Goal: Task Accomplishment & Management: Manage account settings

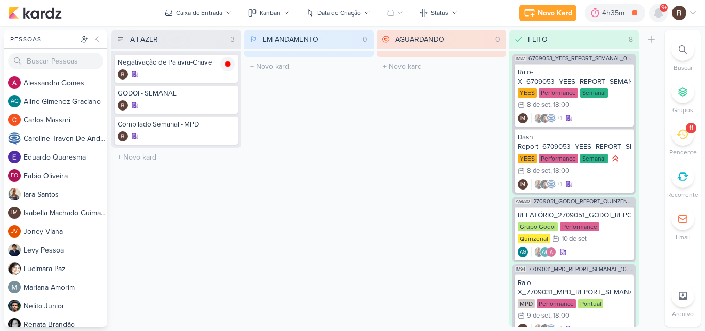
scroll to position [126, 0]
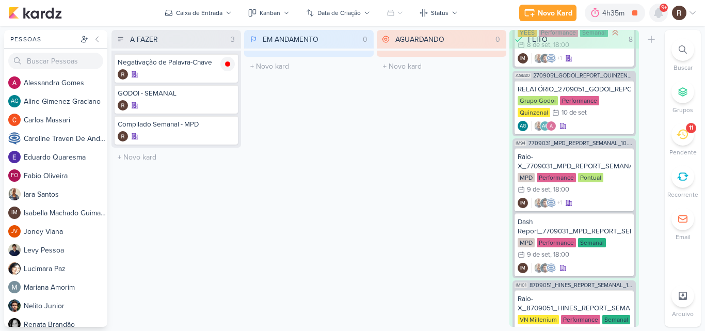
click at [657, 14] on icon at bounding box center [658, 12] width 8 height 9
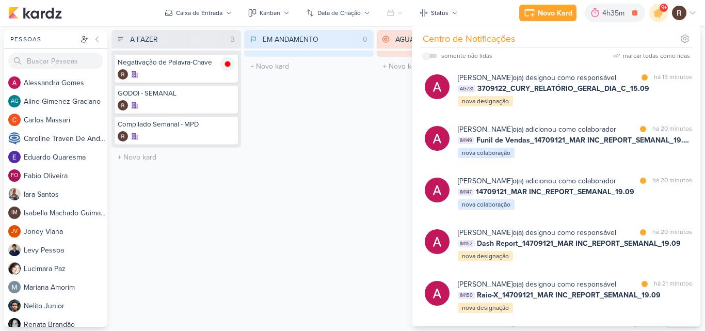
click at [336, 133] on div "EM ANDAMENTO 0 Mover Para Esquerda Mover Para Direita [GEOGRAPHIC_DATA] O títul…" at bounding box center [308, 178] width 129 height 297
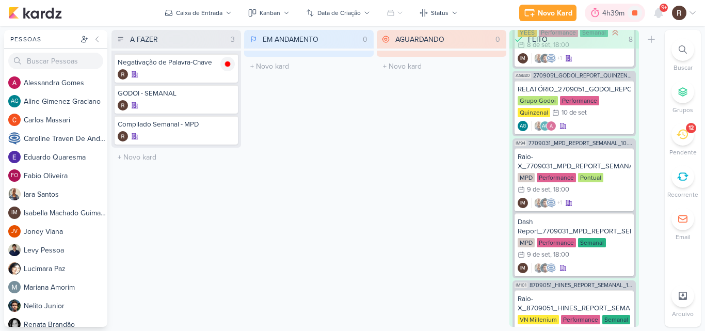
click at [605, 14] on div "4h39m" at bounding box center [614, 13] width 25 height 11
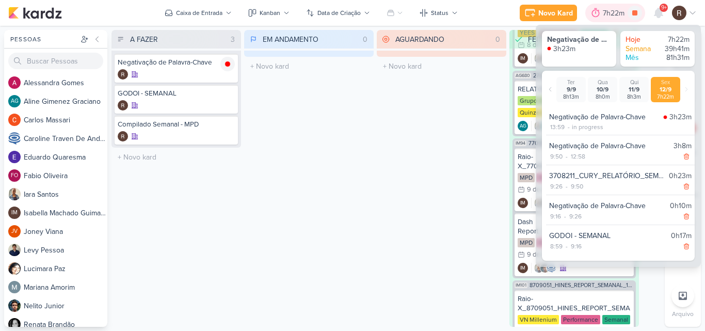
click at [605, 14] on div "7h22m" at bounding box center [614, 13] width 25 height 11
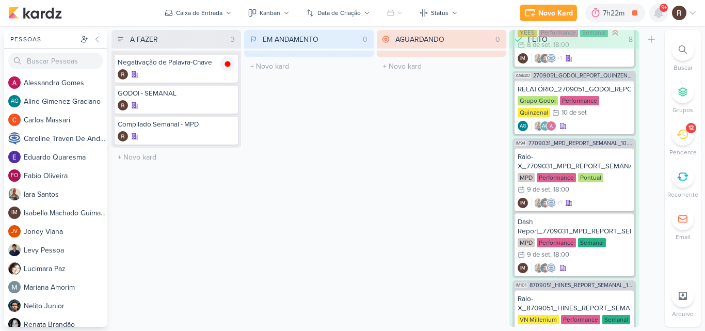
click at [662, 15] on icon at bounding box center [658, 12] width 8 height 9
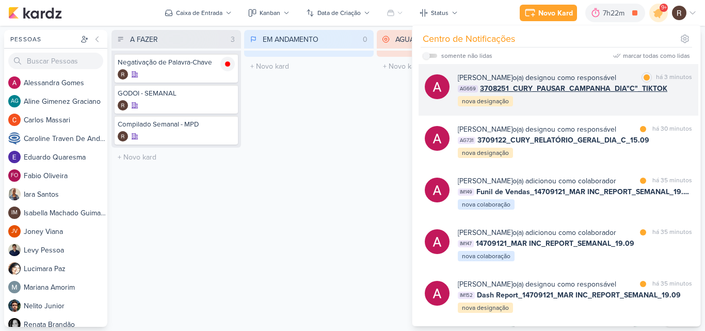
click at [657, 104] on div "[PERSON_NAME] o(a) designou como responsável marcar como lida há 3 minutos AG66…" at bounding box center [575, 89] width 234 height 35
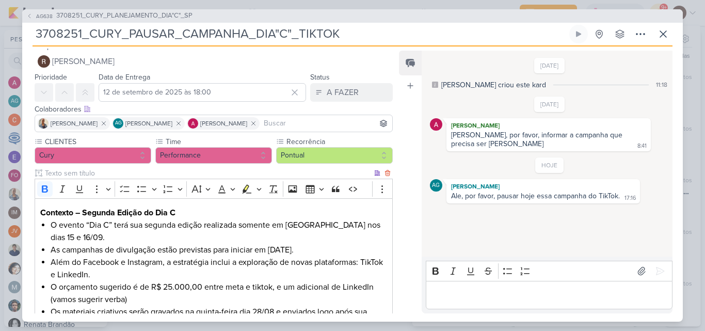
scroll to position [0, 0]
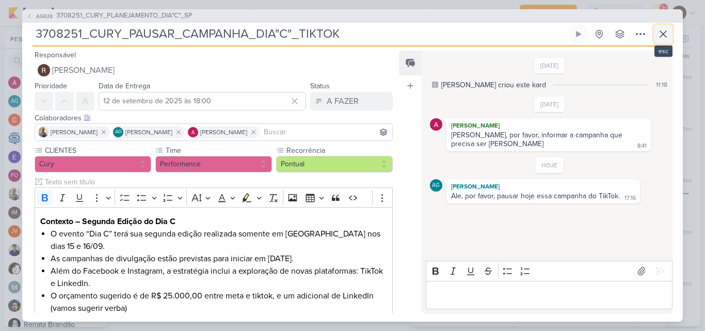
click at [657, 38] on icon at bounding box center [663, 34] width 12 height 12
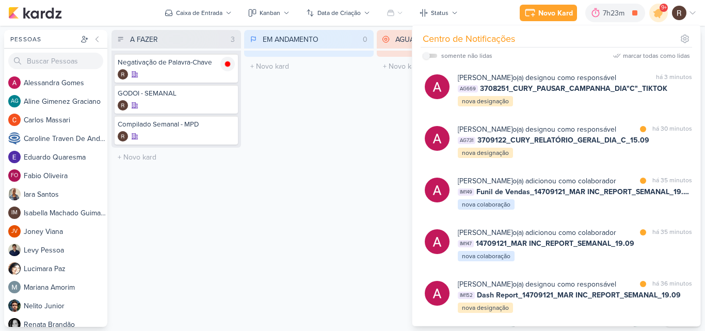
click at [354, 160] on div "EM ANDAMENTO 0 Mover Para Esquerda Mover Para Direita [GEOGRAPHIC_DATA] O títul…" at bounding box center [308, 178] width 129 height 297
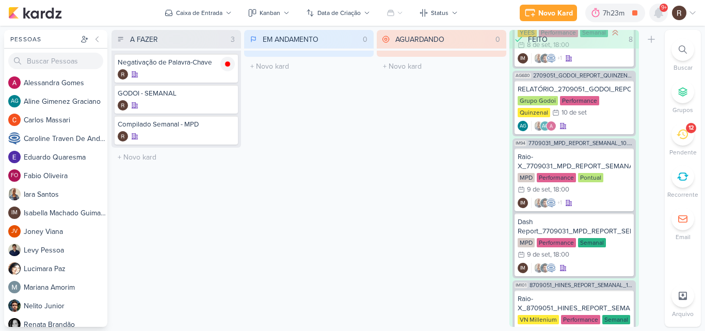
click at [657, 17] on icon at bounding box center [658, 12] width 8 height 9
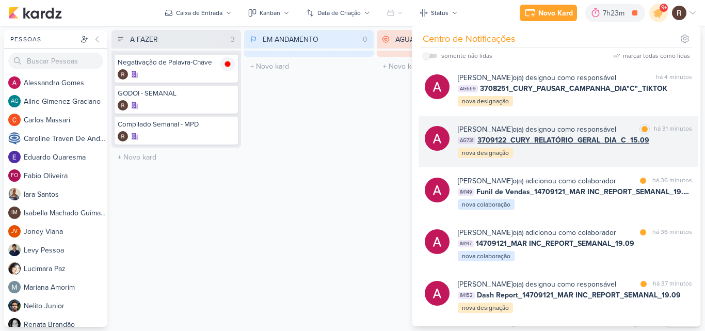
click at [613, 140] on span "3709122_CURY_RELATÓRIO_GERAL_DIA_C_15.09" at bounding box center [563, 140] width 172 height 11
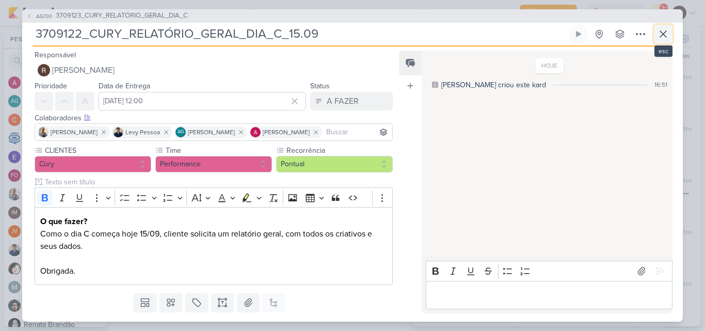
click at [668, 39] on icon at bounding box center [663, 34] width 12 height 12
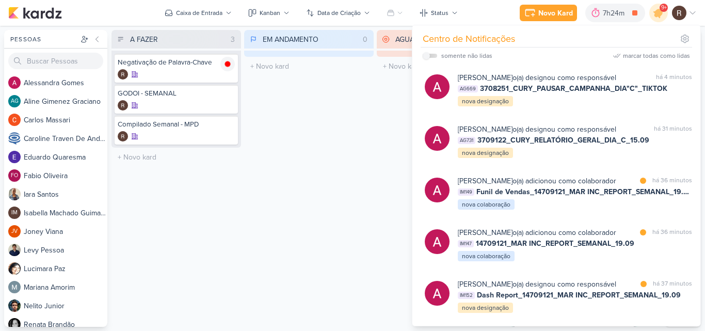
click at [351, 179] on div "EM ANDAMENTO 0 Mover Para Esquerda Mover Para Direita [GEOGRAPHIC_DATA] O títul…" at bounding box center [308, 178] width 129 height 297
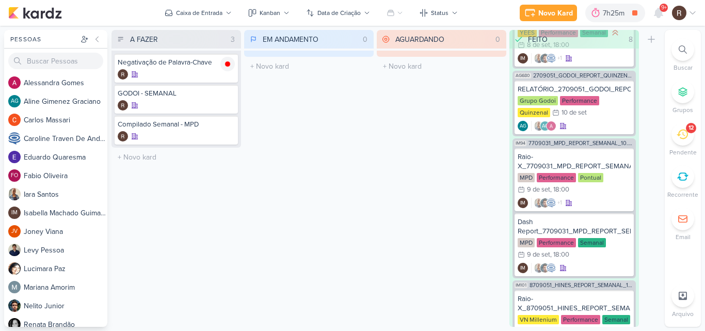
click at [676, 134] on div "12" at bounding box center [682, 134] width 23 height 23
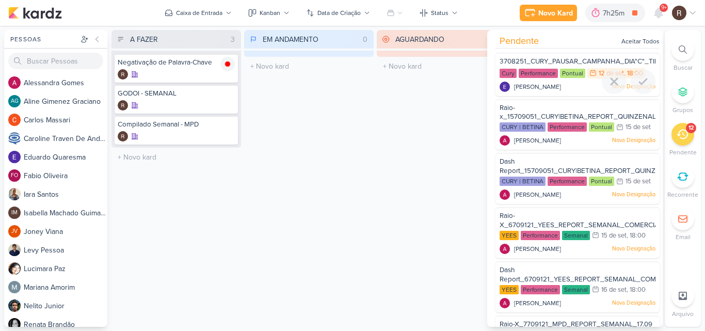
click at [565, 66] on div "3708251_CURY_PAUSAR_CAMPANHA_DIA"C"_TIKTOK" at bounding box center [577, 62] width 156 height 11
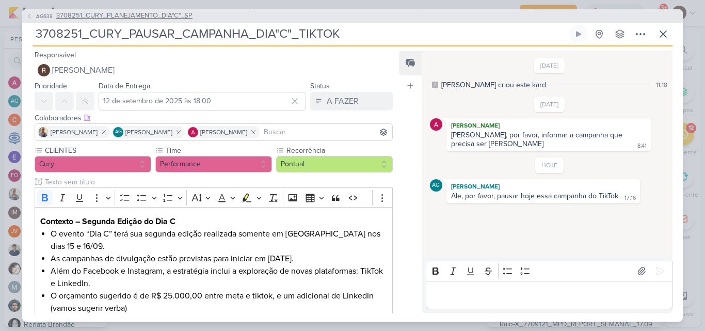
click at [159, 16] on span "3708251_CURY_PLANEJAMENTO_DIA"C"_SP" at bounding box center [124, 16] width 136 height 10
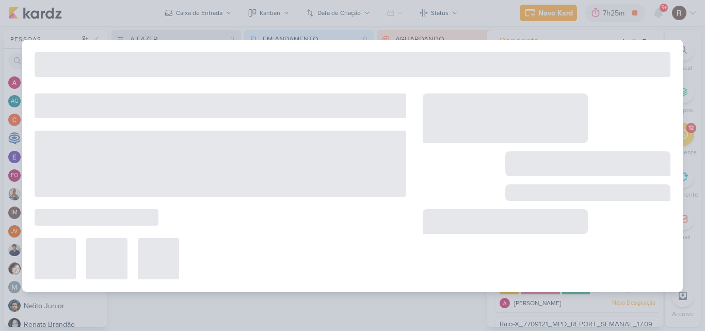
type input "3708251_CURY_PLANEJAMENTO_DIA"C"_SP"
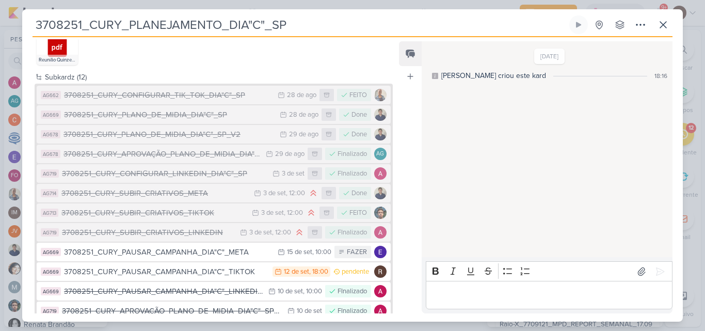
scroll to position [793, 0]
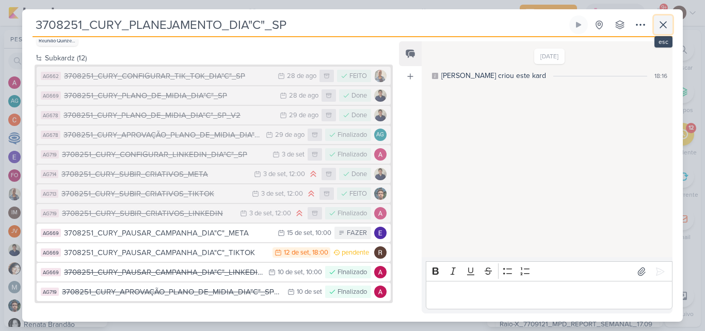
click at [662, 26] on icon at bounding box center [663, 25] width 6 height 6
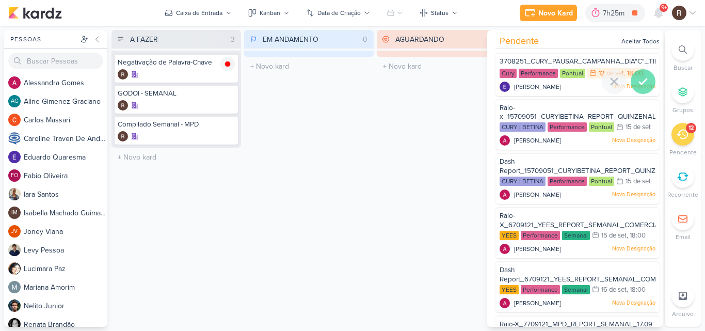
click at [648, 84] on div at bounding box center [642, 81] width 25 height 25
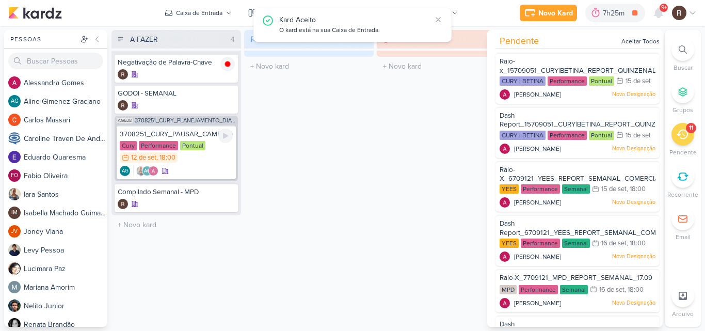
click at [196, 151] on div "Cury Performance Pontual 12/9 [DATE] 18:00" at bounding box center [176, 152] width 113 height 23
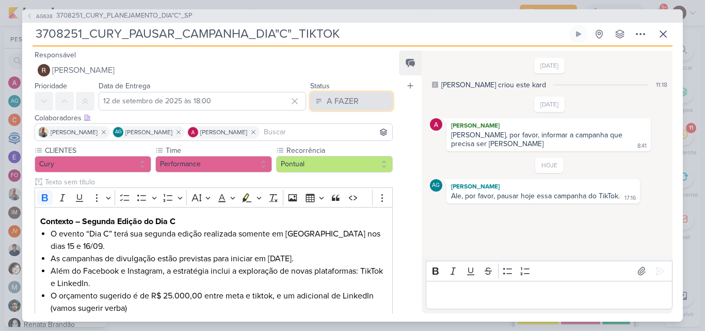
click at [351, 106] on div "A FAZER" at bounding box center [343, 101] width 32 height 12
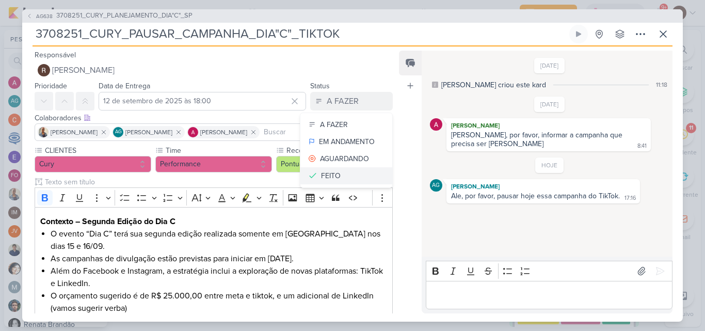
click at [336, 171] on button "FEITO" at bounding box center [346, 175] width 92 height 17
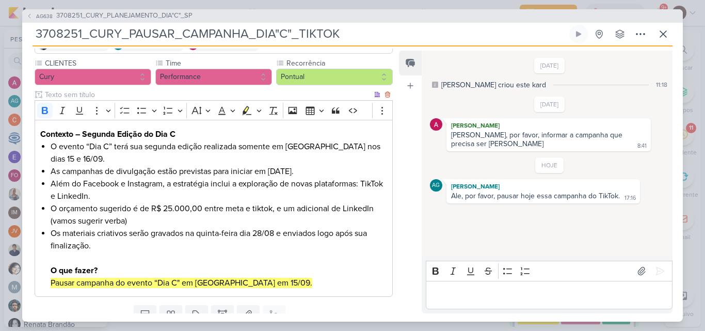
scroll to position [0, 0]
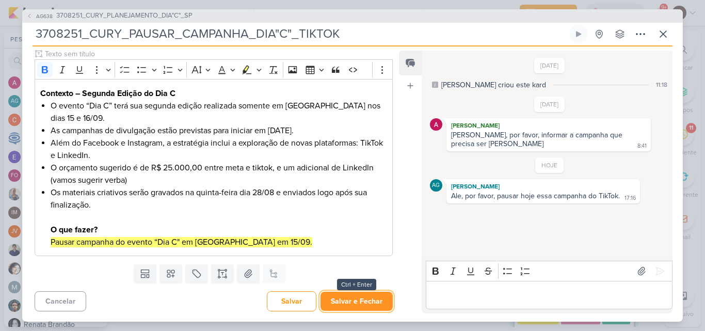
click at [349, 295] on button "Salvar e Fechar" at bounding box center [356, 300] width 72 height 19
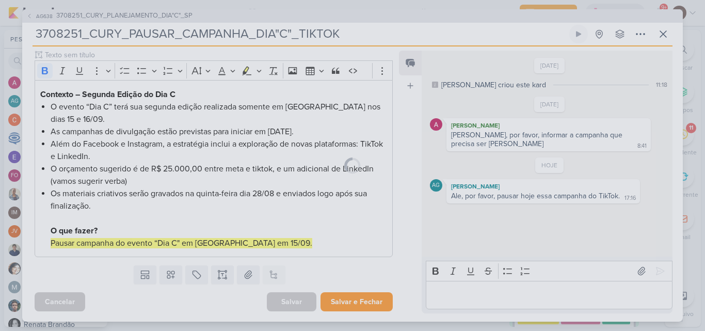
scroll to position [127, 0]
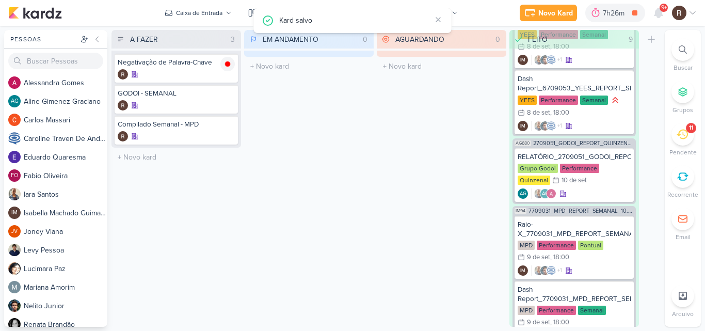
click at [683, 138] on icon at bounding box center [681, 134] width 11 height 10
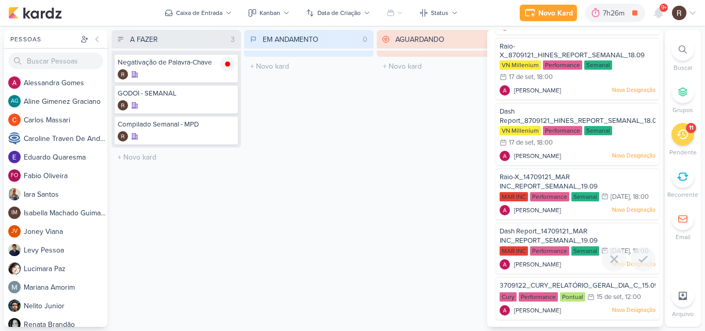
scroll to position [354, 0]
click at [540, 173] on span "Raio-X_14709121_MAR INC_REPORT_SEMANAL_19.09" at bounding box center [548, 182] width 98 height 18
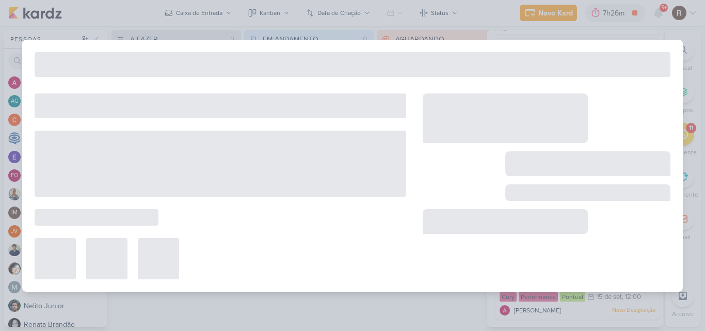
type input "Raio-X_14709121_MAR INC_REPORT_SEMANAL_19.09"
type input "[DATE] 18:00"
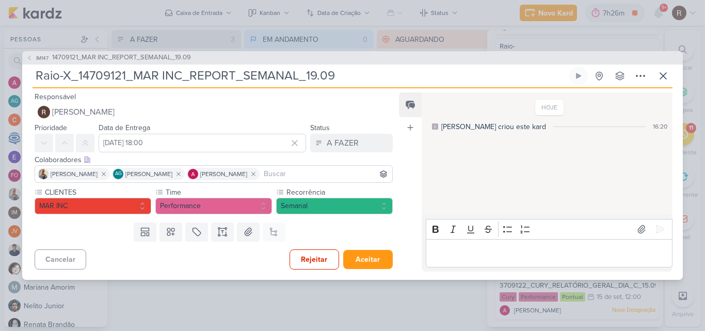
scroll to position [0, 0]
click at [159, 55] on span "14709121_MAR INC_REPORT_SEMANAL_19.09" at bounding box center [121, 58] width 139 height 10
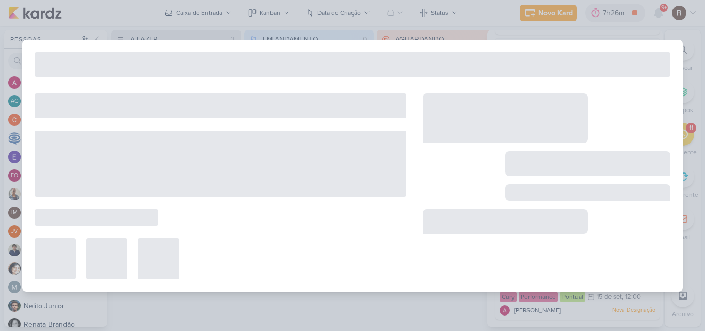
type input "14709121_MAR INC_REPORT_SEMANAL_19.09"
type input "[DATE] 14:00"
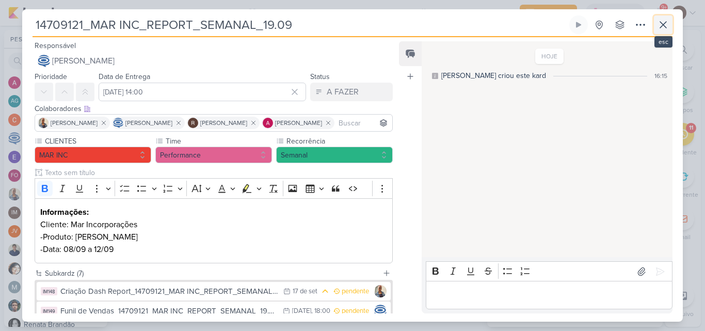
click at [662, 24] on icon at bounding box center [663, 25] width 6 height 6
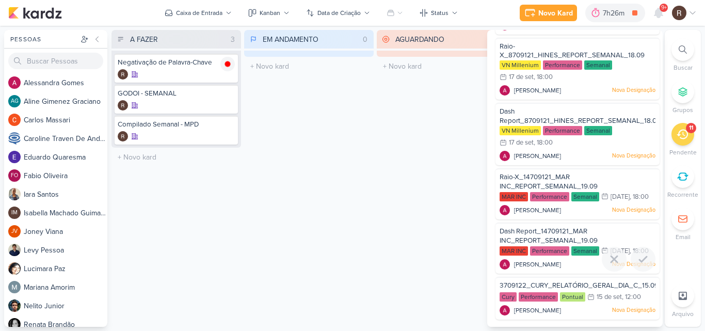
click at [560, 227] on span "Dash Report_14709121_MAR INC_REPORT_SEMANAL_19.09" at bounding box center [548, 236] width 98 height 18
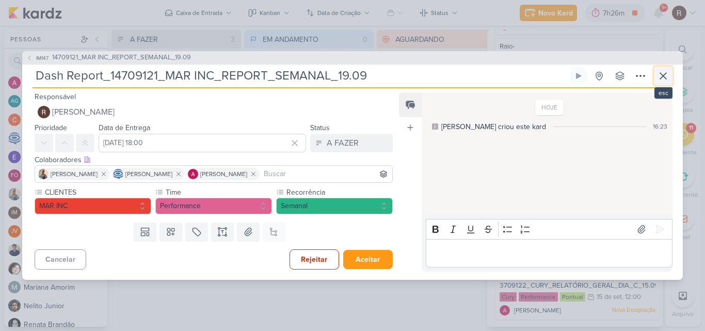
click at [663, 78] on icon at bounding box center [663, 76] width 12 height 12
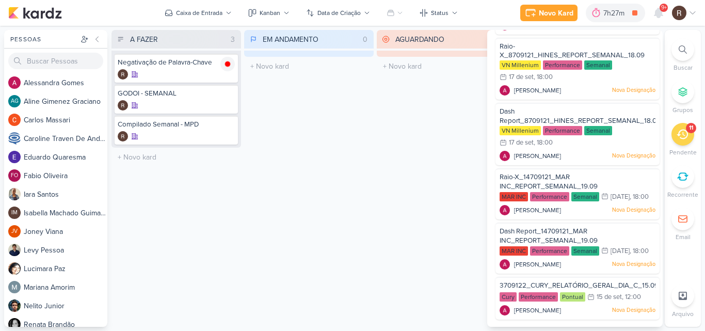
click at [399, 187] on div "AGUARDANDO 0 Mover Para Esquerda Mover Para Direita [GEOGRAPHIC_DATA] O título …" at bounding box center [441, 178] width 129 height 297
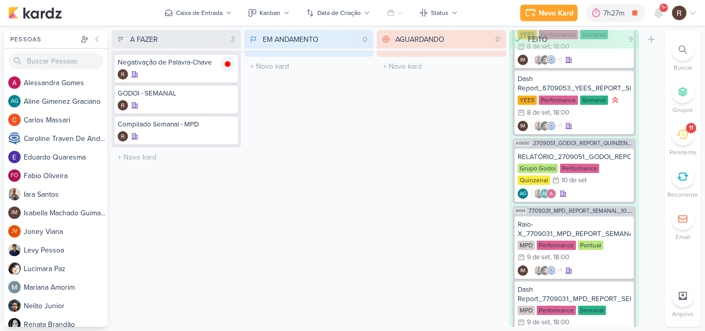
click at [676, 137] on icon at bounding box center [681, 133] width 11 height 11
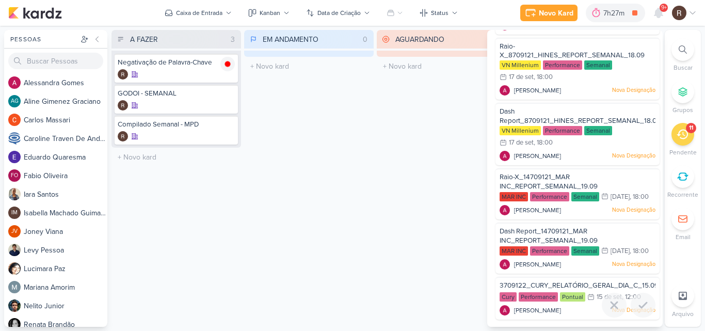
click at [553, 290] on div "3709122_CURY_RELATÓRIO_GERAL_DIA_C_15.09" at bounding box center [577, 286] width 156 height 11
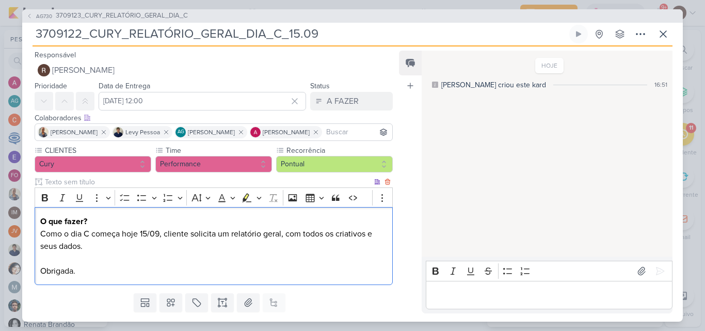
click at [373, 234] on p "O que fazer? Como o dia C começa hoje 15/09, cliente solicita um relatório gera…" at bounding box center [213, 246] width 347 height 62
click at [369, 233] on p "O que fazer? Como o dia C começa hoje 15/09, cliente solicita um relatório gera…" at bounding box center [213, 246] width 347 height 62
click at [371, 234] on p "O que fazer? Como o dia C começa hoje 15/09, cliente solicita um relatório gera…" at bounding box center [213, 246] width 347 height 62
click at [369, 235] on p "O que fazer? Como o dia C começa hoje 15/09, cliente solicita um relatório gera…" at bounding box center [213, 246] width 347 height 62
click at [371, 232] on p "O que fazer? Como o dia C começa hoje 15/09, cliente solicita um relatório gera…" at bounding box center [213, 246] width 347 height 62
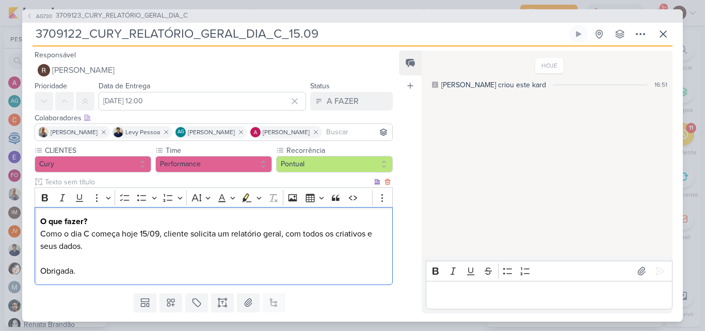
click at [367, 235] on p "O que fazer? Como o dia C começa hoje 15/09, cliente solicita um relatório gera…" at bounding box center [213, 246] width 347 height 62
click at [371, 235] on p "O que fazer? Como o dia C começa hoje 15/09, cliente solicita um relatório gera…" at bounding box center [213, 246] width 347 height 62
click at [368, 233] on p "O que fazer? Como o dia C começa hoje 15/09, cliente solicita um relatório gera…" at bounding box center [213, 246] width 347 height 62
click at [665, 36] on icon at bounding box center [663, 34] width 6 height 6
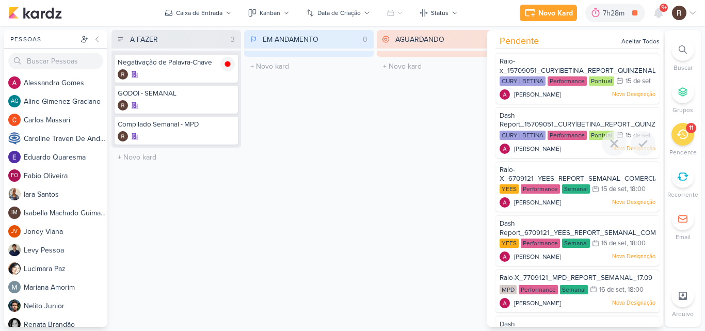
click at [544, 118] on div "Dash Report_15709051_CURY|BETINA_REPORT_QUINZENAL_16.09" at bounding box center [577, 120] width 156 height 19
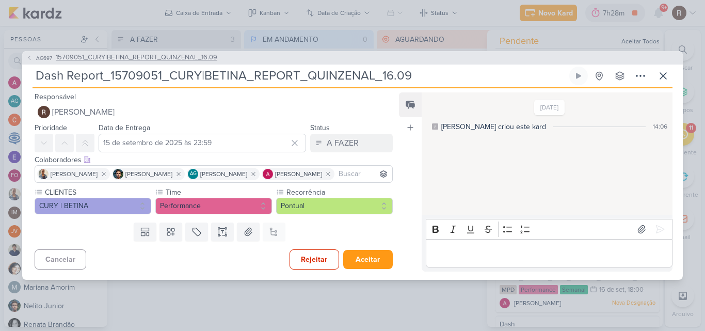
click at [120, 58] on span "15709051_CURY|BETINA_REPORT_QUINZENAL_16.09" at bounding box center [136, 58] width 161 height 10
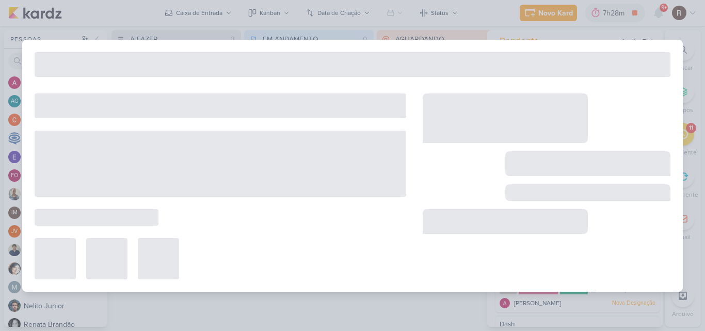
type input "15709051_CURY|BETINA_REPORT_QUINZENAL_16.09"
type input "16 de setembro de 2025 às 11:00"
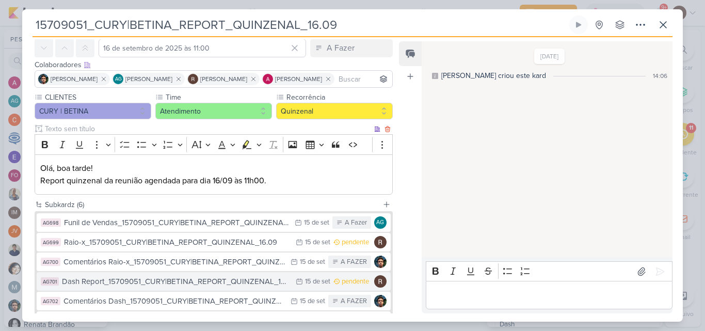
scroll to position [103, 0]
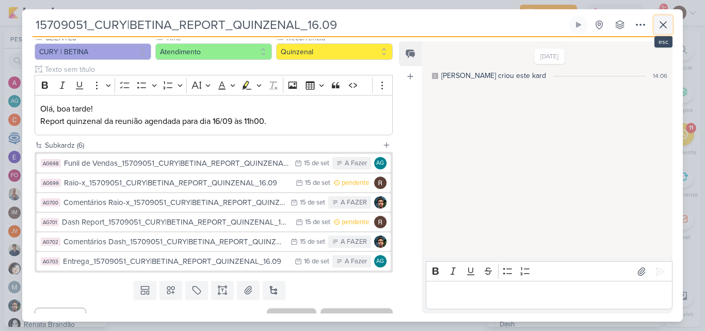
click at [667, 27] on icon at bounding box center [663, 25] width 12 height 12
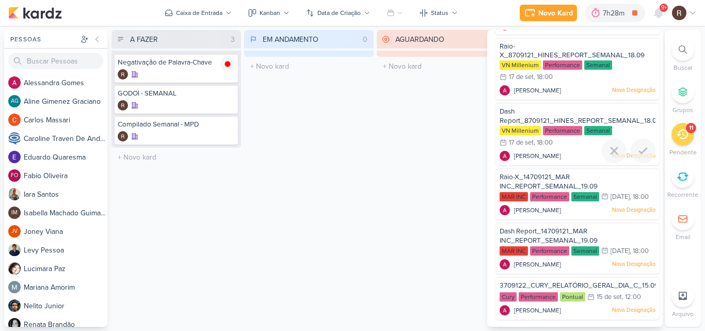
scroll to position [354, 0]
click at [559, 286] on span "3709122_CURY_RELATÓRIO_GERAL_DIA_C_15.09" at bounding box center [578, 285] width 159 height 8
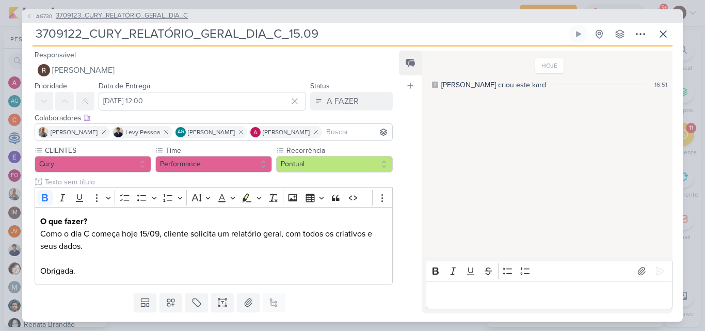
click at [166, 17] on span "3709123_CURY_RELATÓRIO_GERAL_DIA_C" at bounding box center [122, 16] width 132 height 10
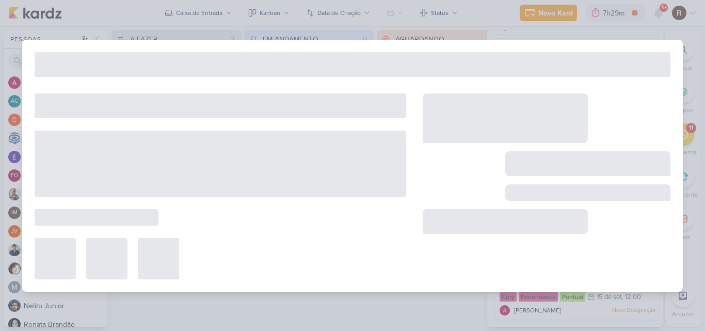
type input "3709123_CURY_RELATÓRIO_GERAL_DIA_C"
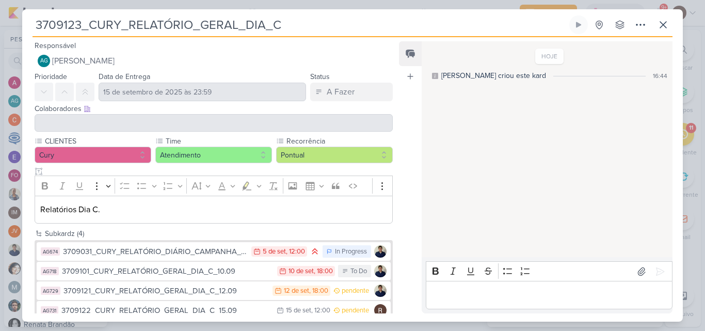
scroll to position [19, 0]
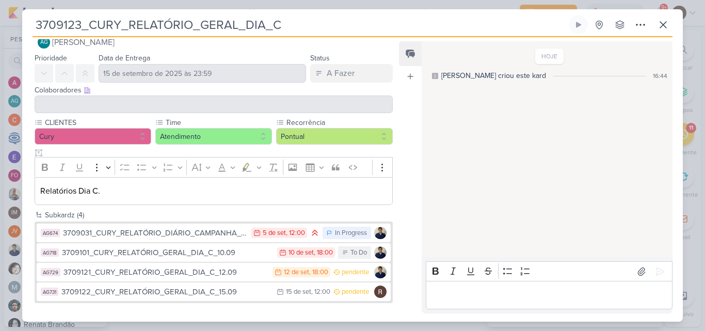
drag, startPoint x: 189, startPoint y: 280, endPoint x: 436, endPoint y: 194, distance: 261.5
click at [436, 194] on div "HOJE [PERSON_NAME] criou este kard 16:44" at bounding box center [546, 149] width 250 height 215
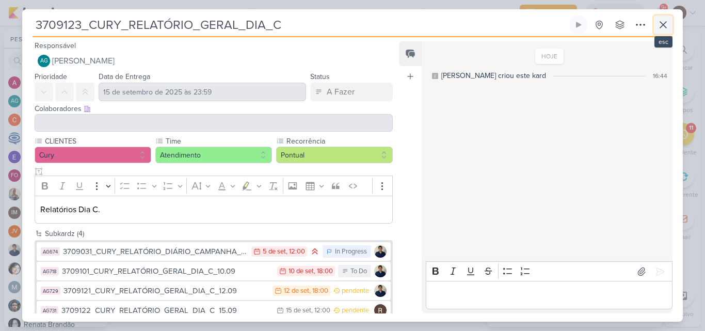
click at [665, 26] on icon at bounding box center [663, 25] width 12 height 12
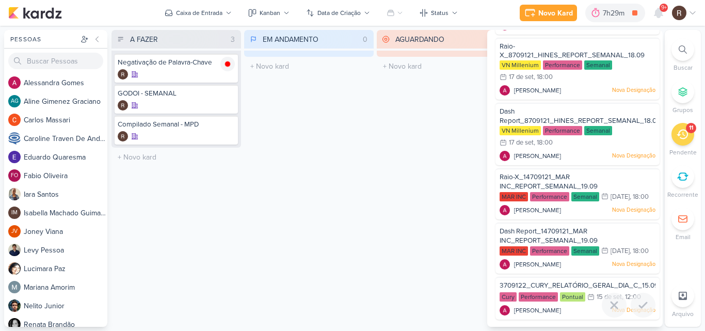
click at [546, 286] on span "3709122_CURY_RELATÓRIO_GERAL_DIA_C_15.09" at bounding box center [578, 285] width 159 height 8
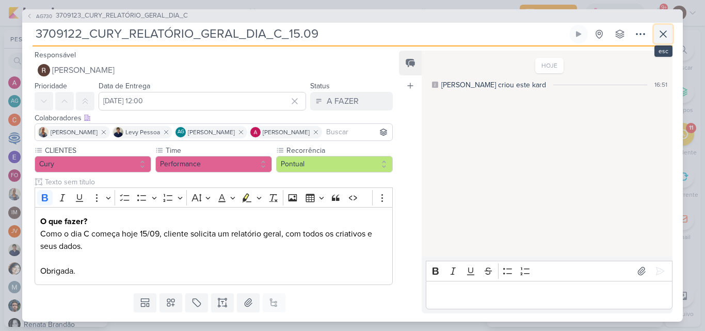
click at [665, 30] on icon at bounding box center [663, 34] width 12 height 12
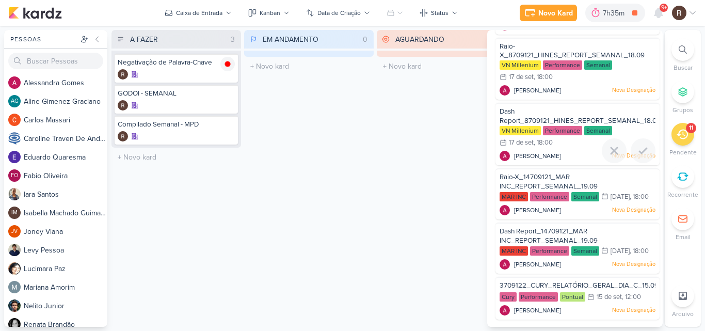
scroll to position [354, 0]
click at [370, 128] on div "EM ANDAMENTO 0 Mover Para Esquerda Mover Para Direita [GEOGRAPHIC_DATA] O títul…" at bounding box center [308, 178] width 129 height 297
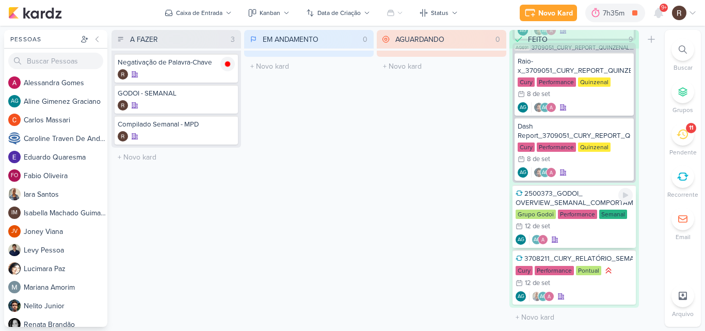
scroll to position [663, 0]
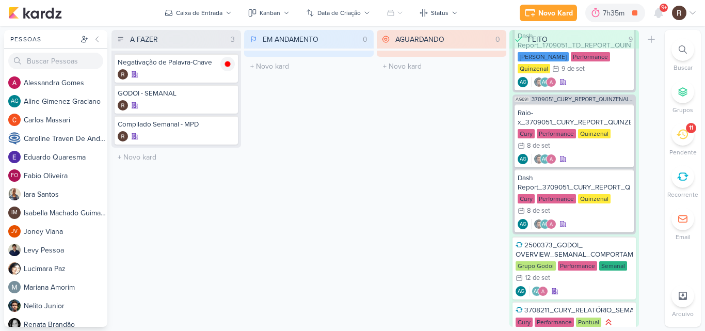
click at [675, 140] on div "11" at bounding box center [682, 134] width 23 height 23
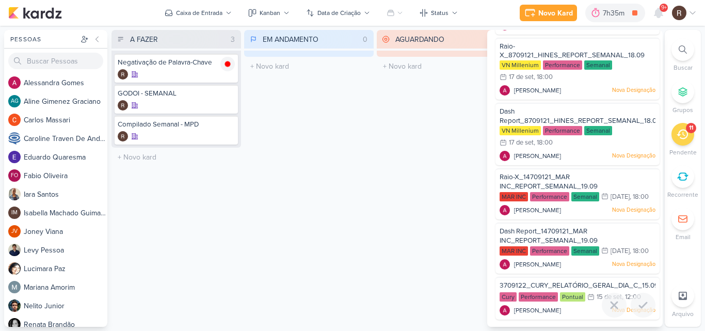
click at [566, 286] on span "3709122_CURY_RELATÓRIO_GERAL_DIA_C_15.09" at bounding box center [578, 285] width 159 height 8
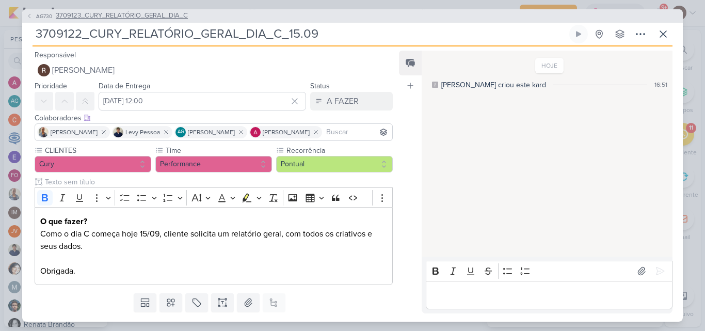
click at [136, 15] on span "3709123_CURY_RELATÓRIO_GERAL_DIA_C" at bounding box center [122, 16] width 132 height 10
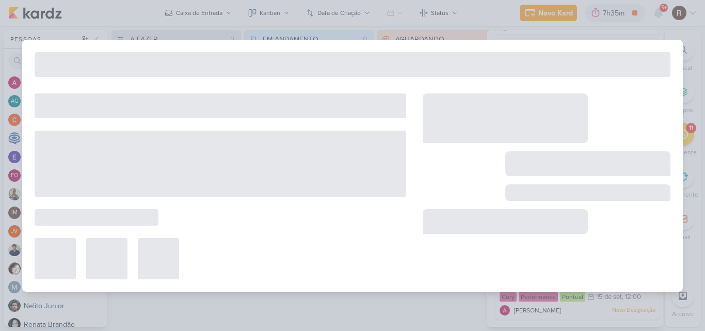
type input "3709123_CURY_RELATÓRIO_GERAL_DIA_C"
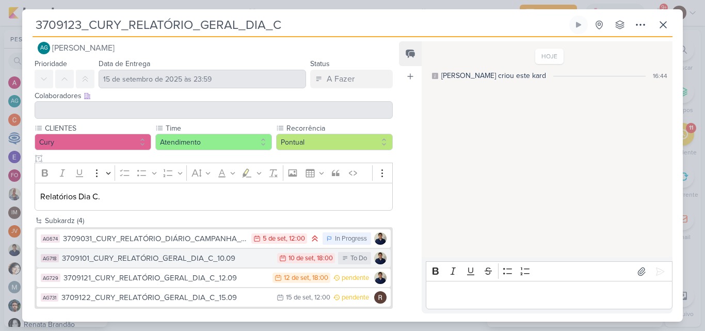
scroll to position [19, 0]
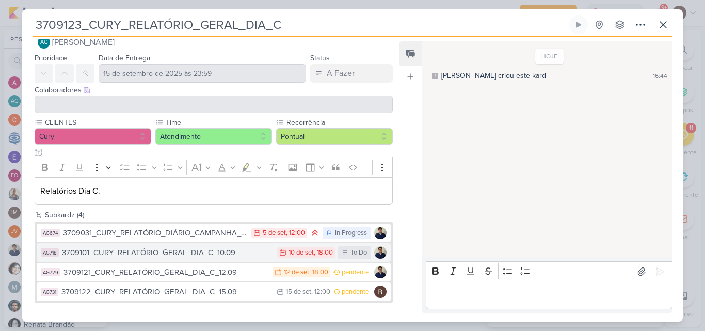
click at [140, 253] on div "3709101_CURY_RELATÓRIO_GERAL_DIA_C_10.09" at bounding box center [167, 253] width 210 height 12
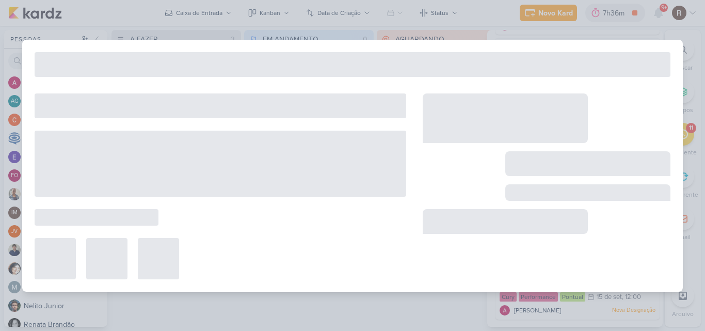
type input "3709101_CURY_RELATÓRIO_GERAL_DIA_C_10.09"
type input "10 de setembro de 2025 às 18:00"
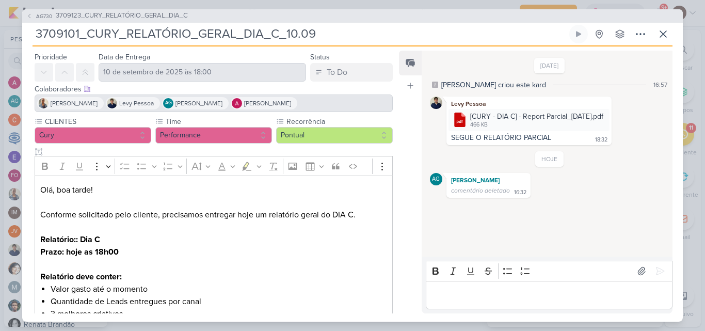
scroll to position [0, 0]
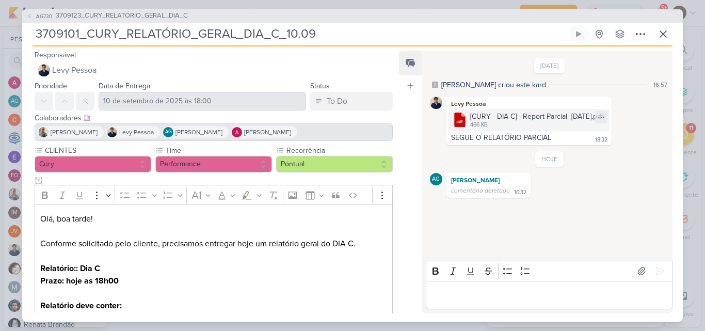
click at [514, 120] on div "[CURY - DIA C] - Report Parcial_[DATE].pdf" at bounding box center [536, 116] width 133 height 11
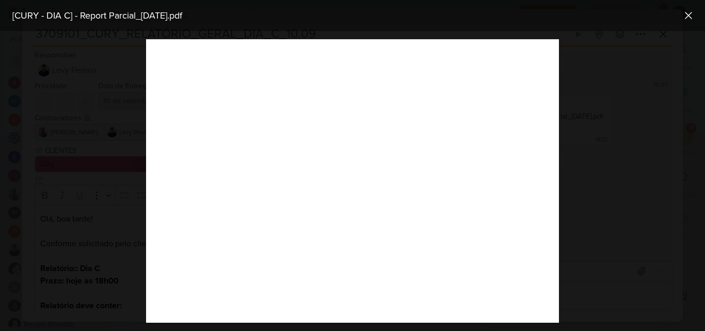
click at [117, 77] on div at bounding box center [352, 181] width 705 height 300
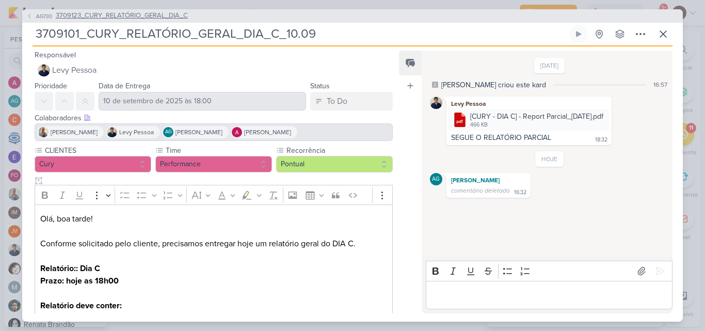
click at [115, 13] on span "3709123_CURY_RELATÓRIO_GERAL_DIA_C" at bounding box center [122, 16] width 132 height 10
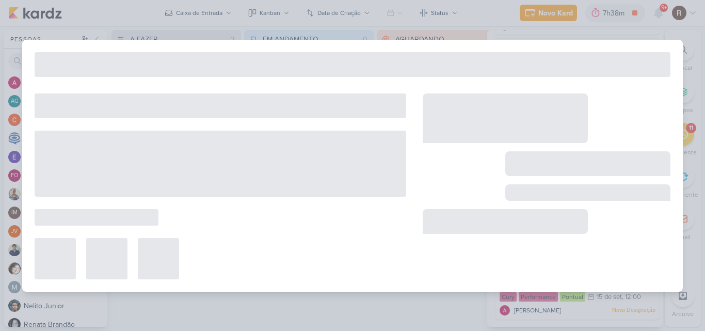
type input "3709123_CURY_RELATÓRIO_GERAL_DIA_C"
type input "15 de setembro de 2025 às 23:59"
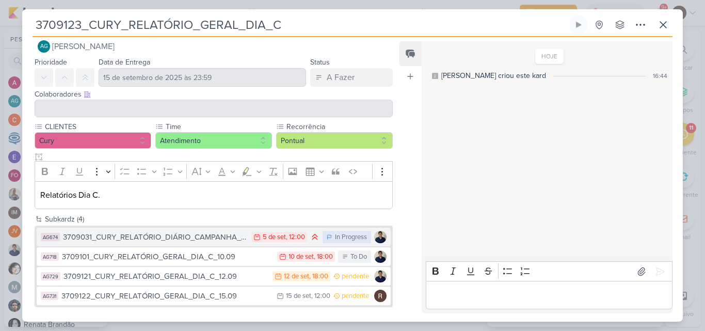
scroll to position [19, 0]
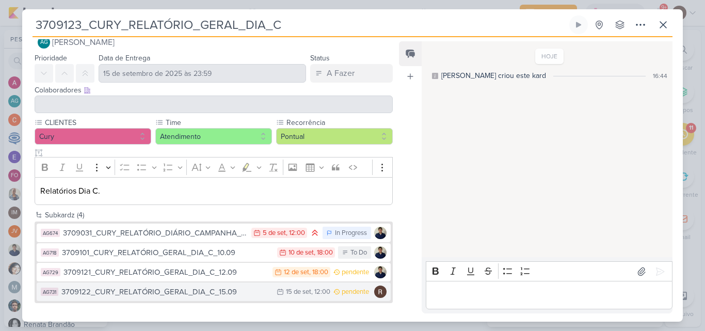
click at [163, 287] on div "3709122_CURY_RELATÓRIO_GERAL_DIA_C_15.09" at bounding box center [166, 292] width 210 height 12
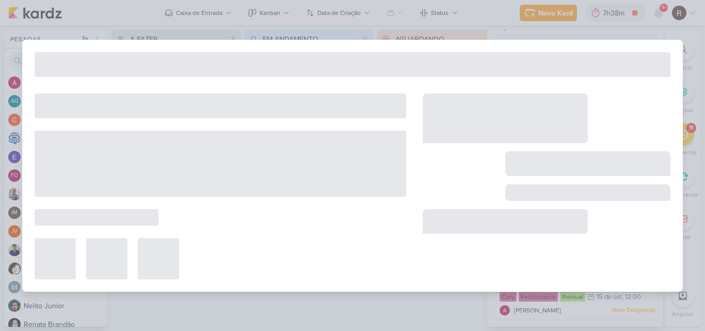
type input "3709122_CURY_RELATÓRIO_GERAL_DIA_C_15.09"
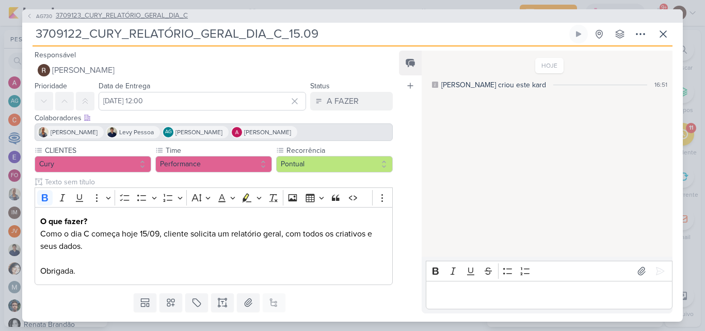
click at [169, 18] on span "3709123_CURY_RELATÓRIO_GERAL_DIA_C" at bounding box center [122, 16] width 132 height 10
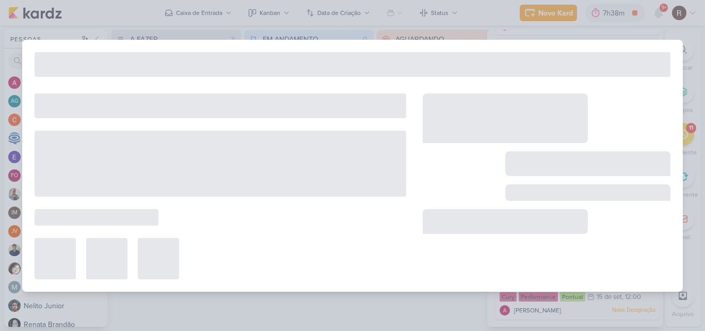
type input "3709123_CURY_RELATÓRIO_GERAL_DIA_C"
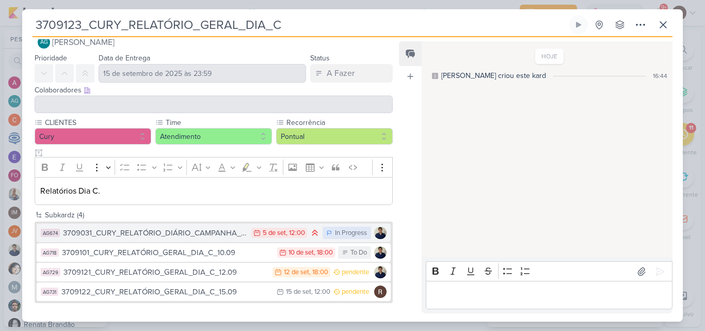
click at [187, 236] on div "3709031_CURY_RELATÓRIO_DIÁRIO_CAMPANHA_DIA"C"_SP" at bounding box center [154, 233] width 183 height 12
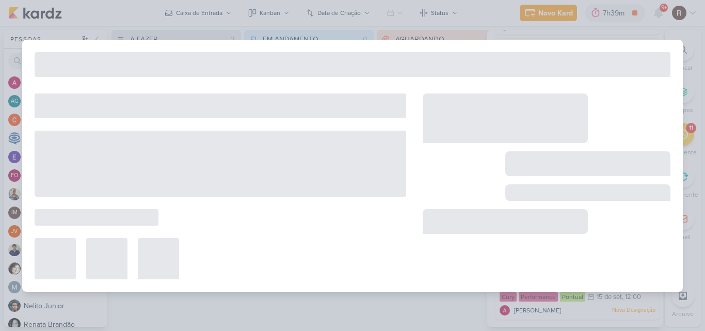
type input "3709031_CURY_RELATÓRIO_DIÁRIO_CAMPANHA_DIA"C"_SP"
type input "[DATE] 12:00"
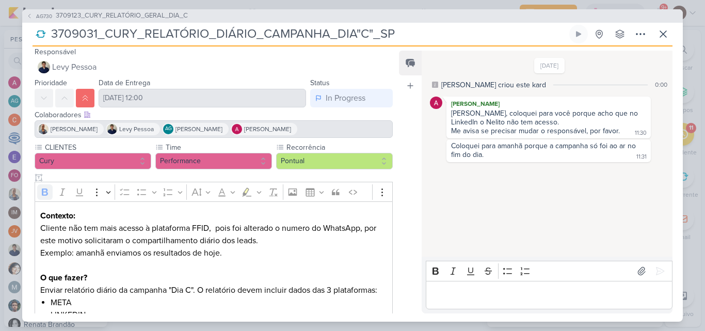
scroll to position [0, 0]
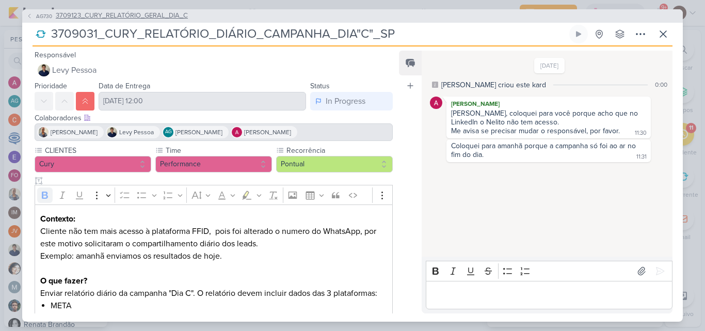
click at [149, 12] on span "3709123_CURY_RELATÓRIO_GERAL_DIA_C" at bounding box center [122, 16] width 132 height 10
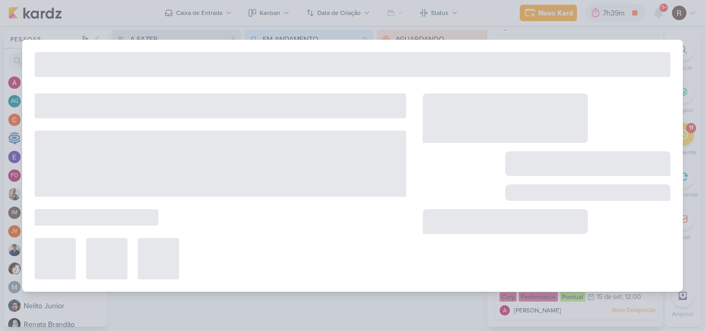
type input "3709123_CURY_RELATÓRIO_GERAL_DIA_C"
type input "15 de setembro de 2025 às 23:59"
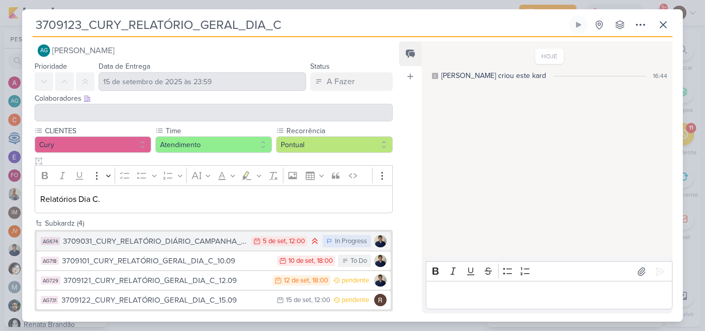
scroll to position [19, 0]
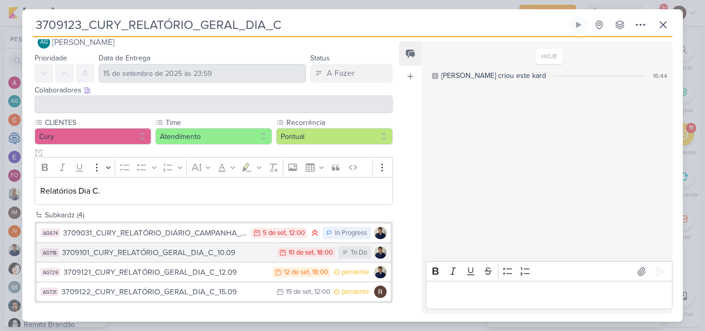
click at [183, 250] on div "3709101_CURY_RELATÓRIO_GERAL_DIA_C_10.09" at bounding box center [167, 253] width 210 height 12
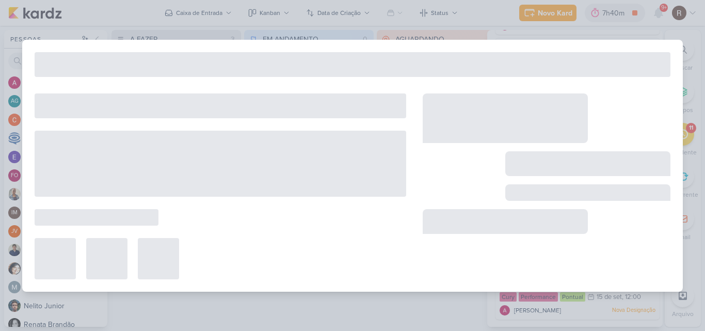
type input "3709101_CURY_RELATÓRIO_GERAL_DIA_C_10.09"
type input "10 de setembro de 2025 às 18:00"
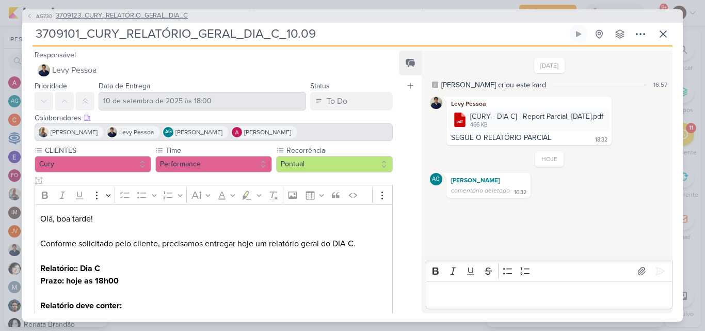
click at [28, 16] on icon at bounding box center [29, 16] width 2 height 4
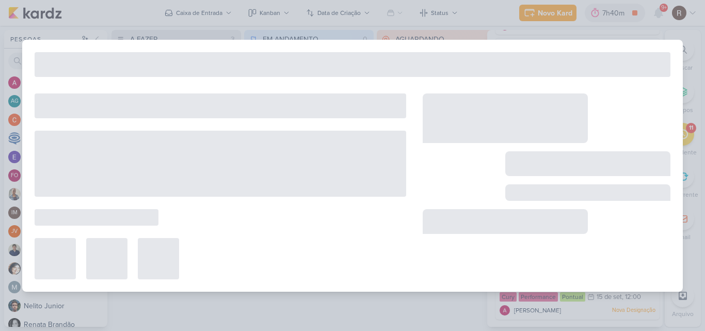
type input "3709123_CURY_RELATÓRIO_GERAL_DIA_C"
type input "15 de setembro de 2025 às 23:59"
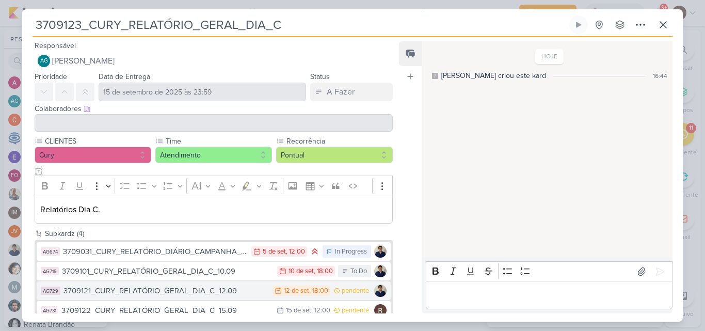
click at [191, 290] on div "3709121_CURY_RELATÓRIO_GERAL_DIA_C_12.09" at bounding box center [165, 291] width 204 height 12
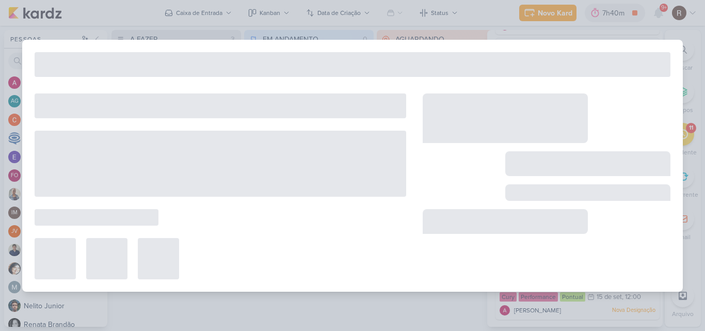
type input "3709121_CURY_RELATÓRIO_GERAL_DIA_C_12.09"
type input "12 de setembro de 2025 às 18:00"
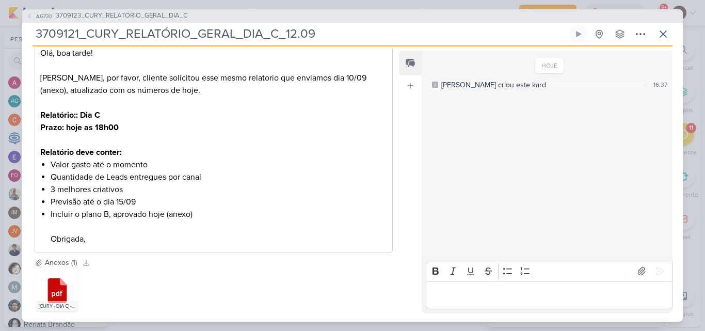
scroll to position [176, 0]
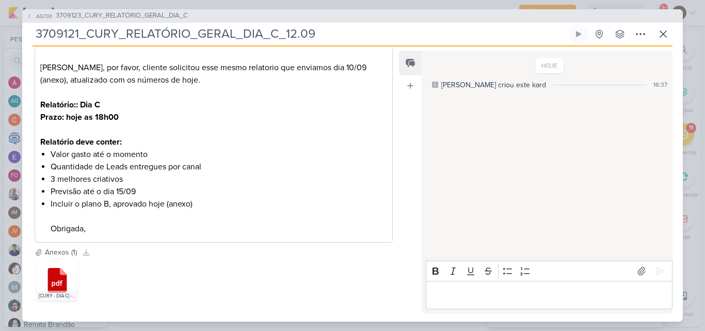
click at [54, 279] on icon at bounding box center [57, 280] width 19 height 25
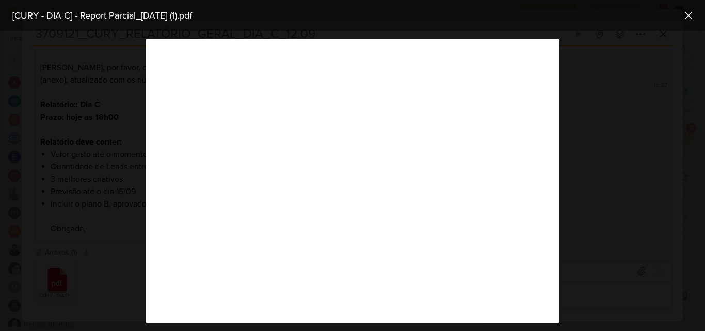
click at [118, 246] on div at bounding box center [352, 181] width 705 height 300
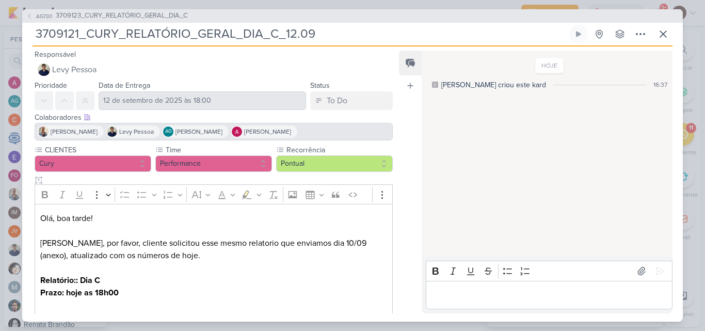
scroll to position [0, 0]
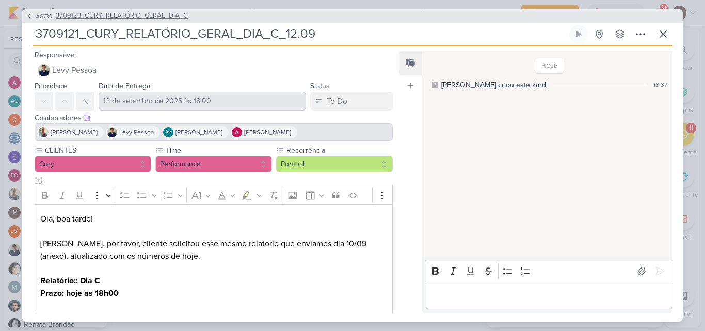
click at [29, 15] on icon at bounding box center [29, 16] width 6 height 6
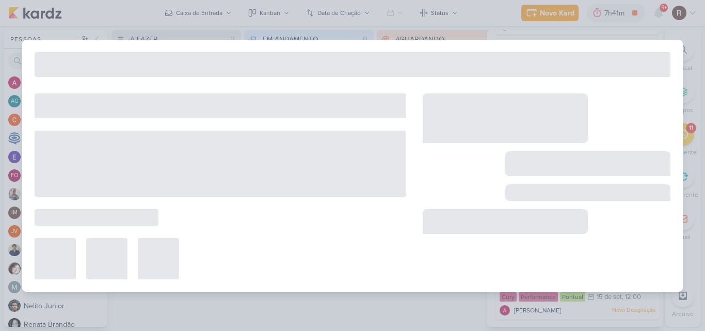
type input "3709123_CURY_RELATÓRIO_GERAL_DIA_C"
type input "15 de setembro de 2025 às 23:59"
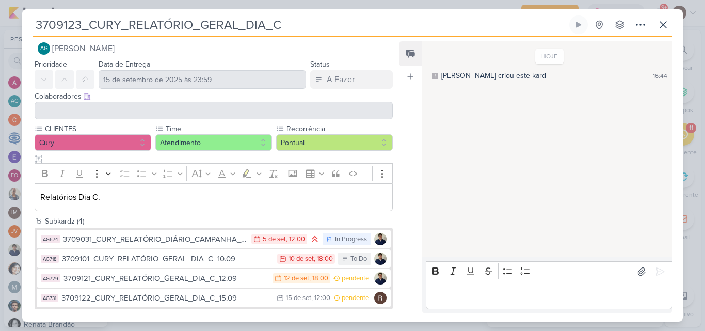
scroll to position [19, 0]
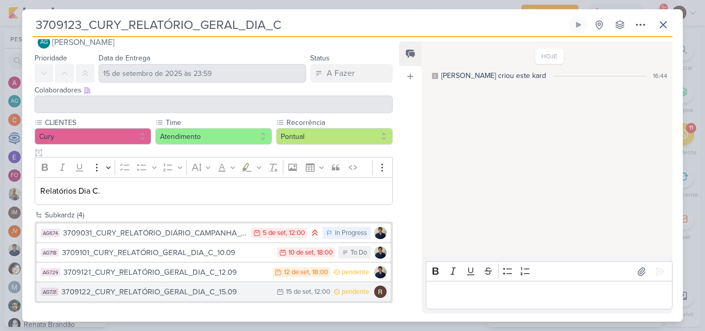
click at [203, 288] on div "3709122_CURY_RELATÓRIO_GERAL_DIA_C_15.09" at bounding box center [166, 292] width 210 height 12
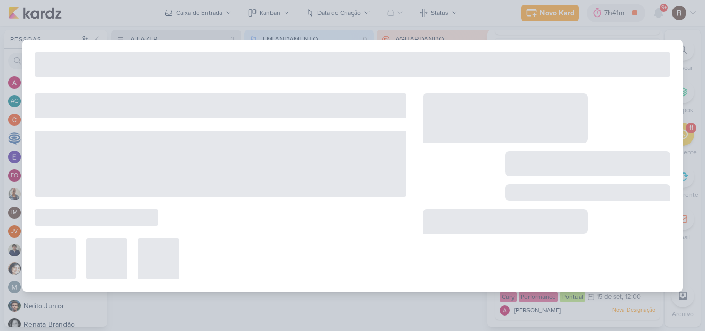
type input "3709122_CURY_RELATÓRIO_GERAL_DIA_C_15.09"
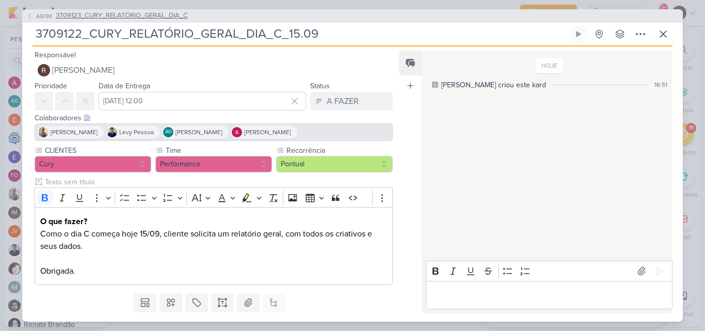
click at [158, 19] on span "3709123_CURY_RELATÓRIO_GERAL_DIA_C" at bounding box center [122, 16] width 132 height 10
click at [145, 19] on span "3709123_CURY_RELATÓRIO_GERAL_DIA_C" at bounding box center [122, 16] width 132 height 10
click at [146, 13] on span "3709123_CURY_RELATÓRIO_GERAL_DIA_C" at bounding box center [122, 16] width 132 height 10
click at [662, 32] on icon at bounding box center [663, 34] width 12 height 12
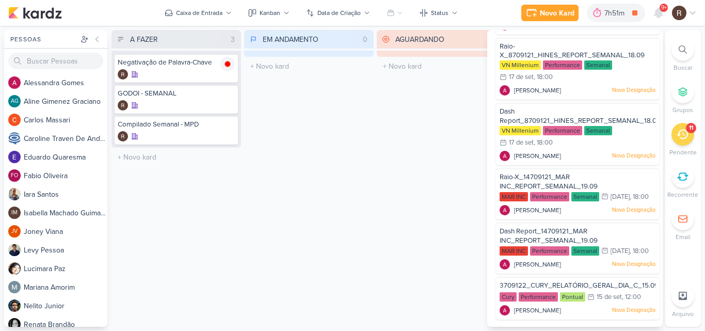
click at [437, 95] on div "AGUARDANDO 0 Mover Para Esquerda Mover Para Direita [GEOGRAPHIC_DATA] O título …" at bounding box center [441, 178] width 129 height 297
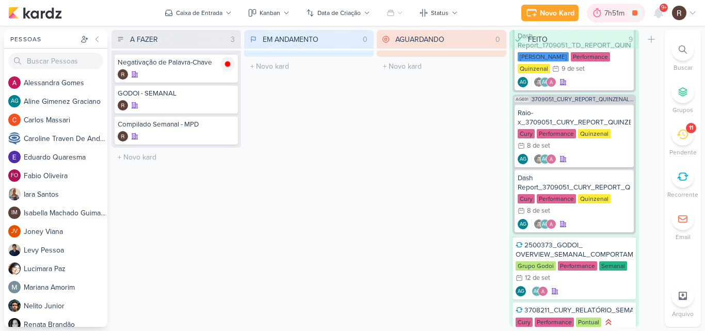
click at [599, 15] on icon at bounding box center [597, 12] width 8 height 9
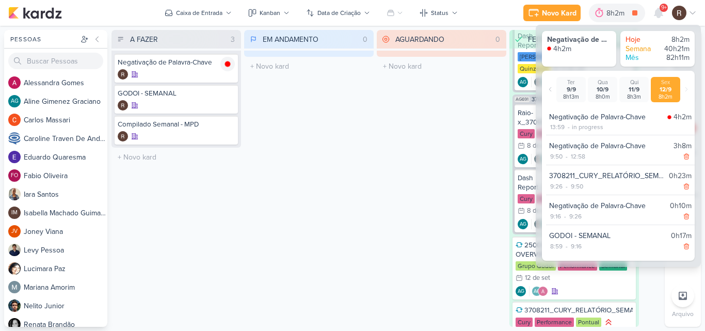
click at [438, 115] on div "AGUARDANDO 0 Mover Para Esquerda Mover Para Direita [GEOGRAPHIC_DATA] O título …" at bounding box center [441, 178] width 129 height 297
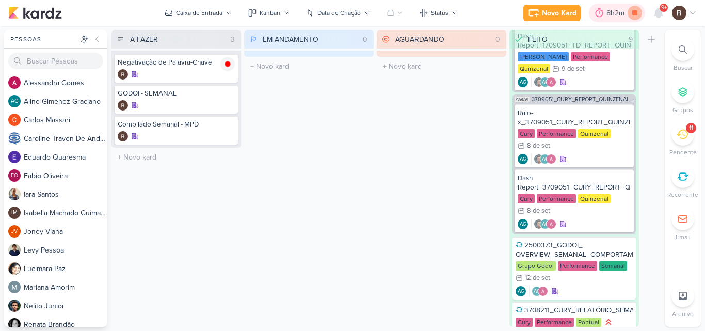
click at [636, 10] on icon at bounding box center [634, 13] width 14 height 14
click at [362, 234] on div "EM ANDAMENTO 0 Mover Para Esquerda Mover Para Direita [GEOGRAPHIC_DATA] O títul…" at bounding box center [308, 178] width 129 height 297
click at [657, 11] on icon at bounding box center [658, 12] width 8 height 9
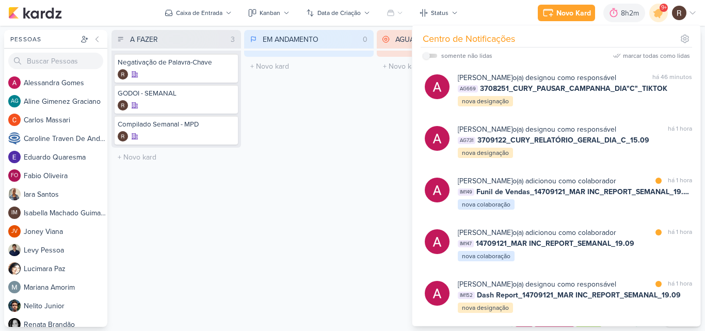
click at [335, 105] on div "EM ANDAMENTO 0 Mover Para Esquerda Mover Para Direita [GEOGRAPHIC_DATA] O títul…" at bounding box center [308, 178] width 129 height 297
